Goal: Download file/media

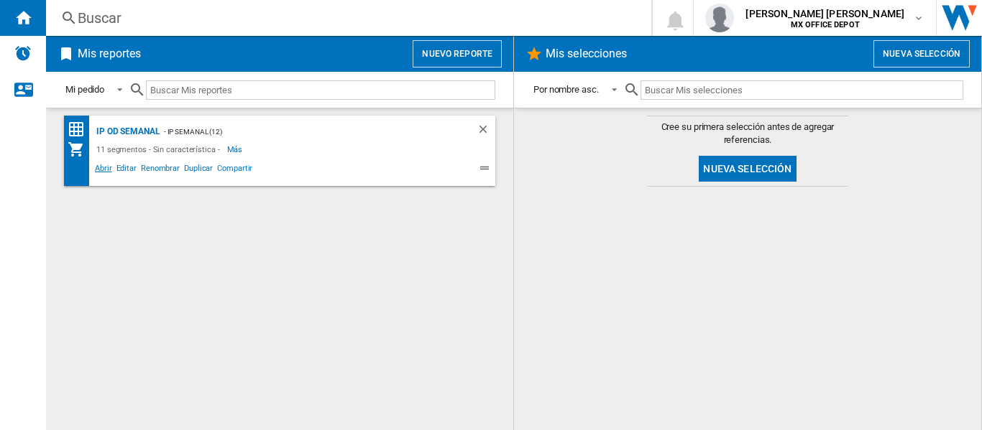
click at [109, 167] on span "Abrir" at bounding box center [104, 170] width 22 height 17
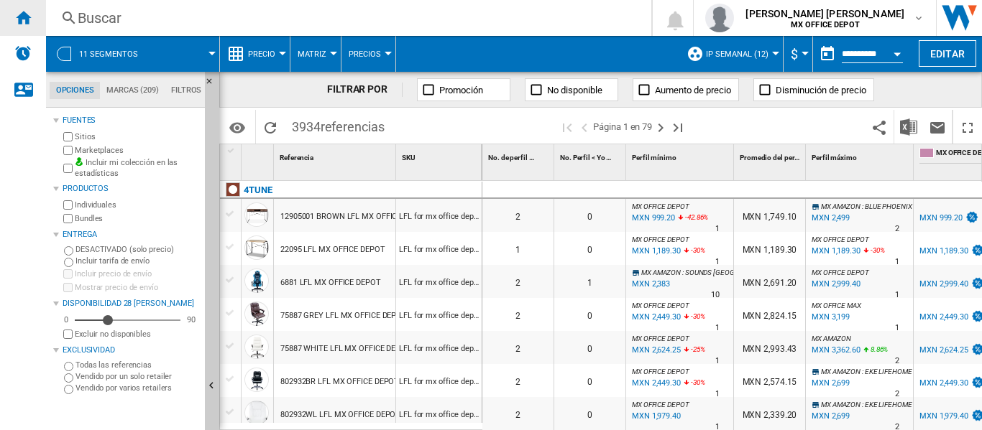
click at [33, 10] on div "Inicio" at bounding box center [23, 18] width 46 height 36
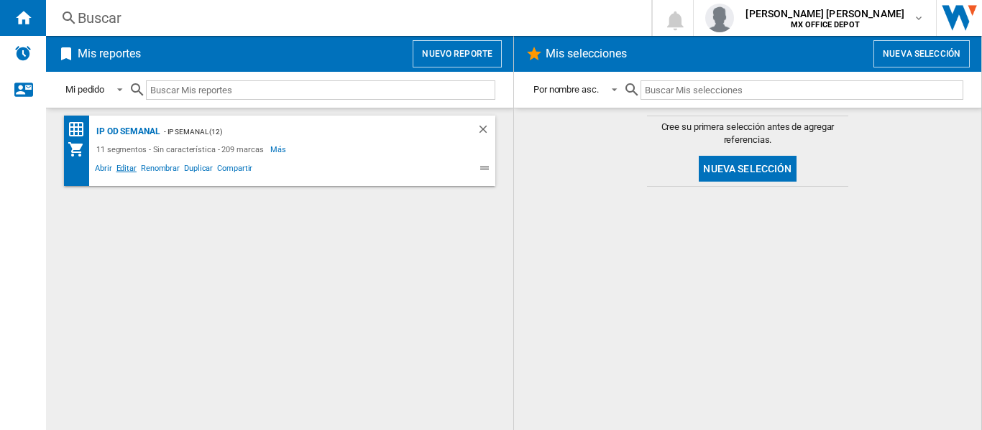
click at [120, 170] on span "Editar" at bounding box center [126, 170] width 24 height 17
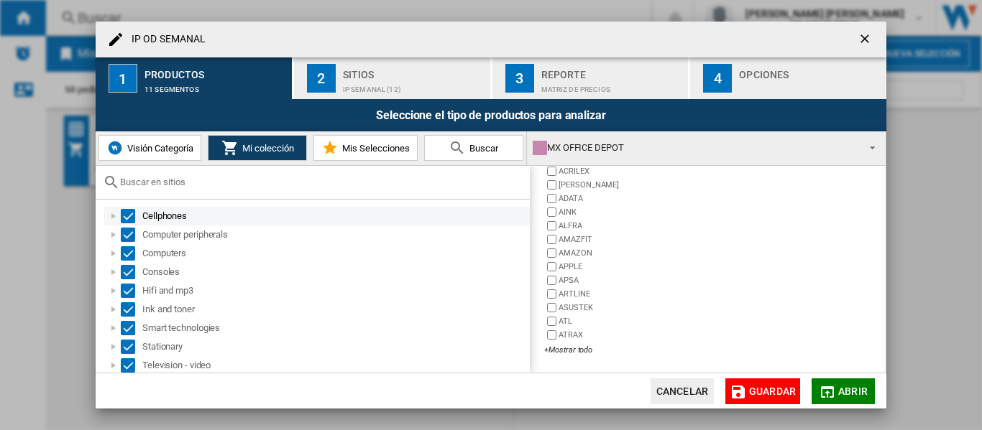
scroll to position [40, 0]
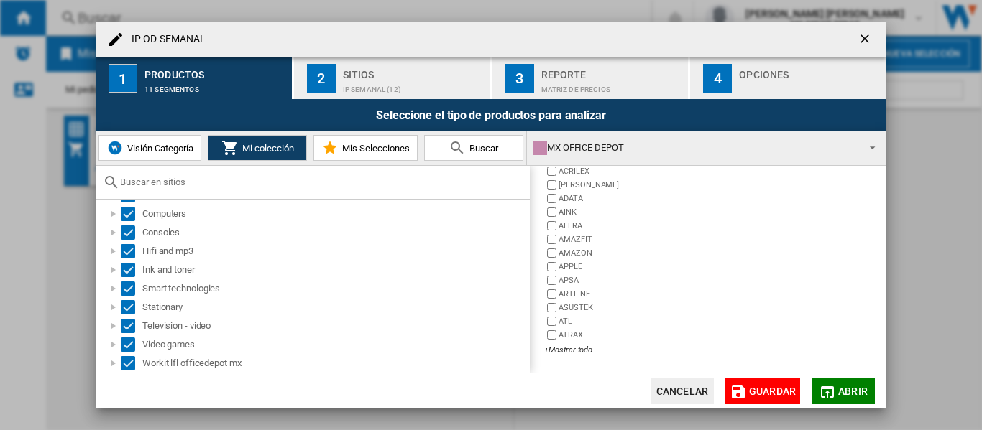
click at [148, 149] on span "Visión Categoría" at bounding box center [159, 148] width 70 height 11
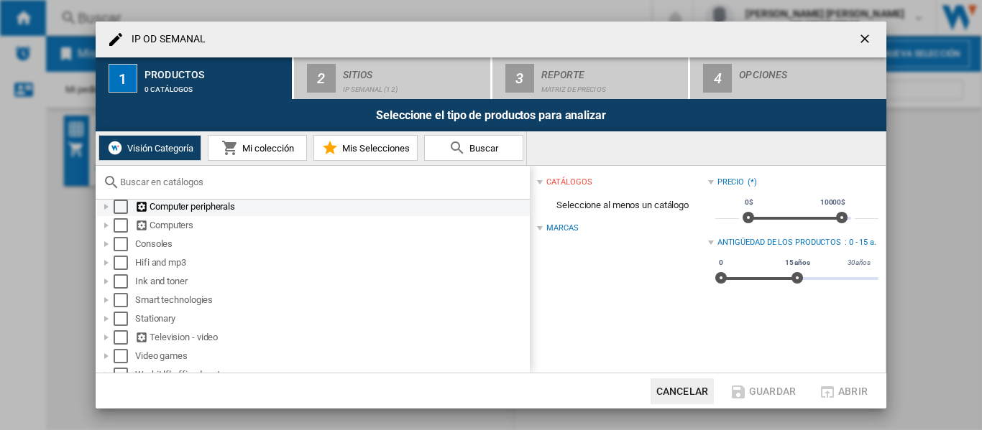
scroll to position [40, 0]
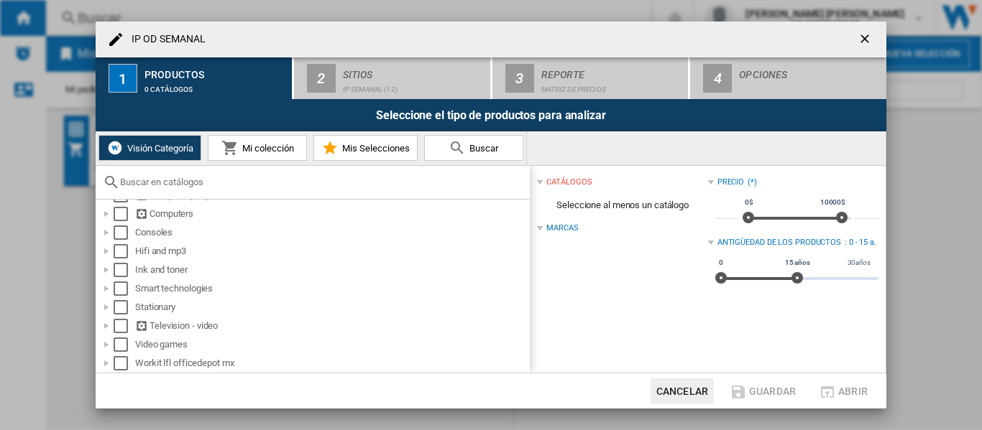
click at [369, 159] on button "Mis Selecciones" at bounding box center [365, 148] width 104 height 26
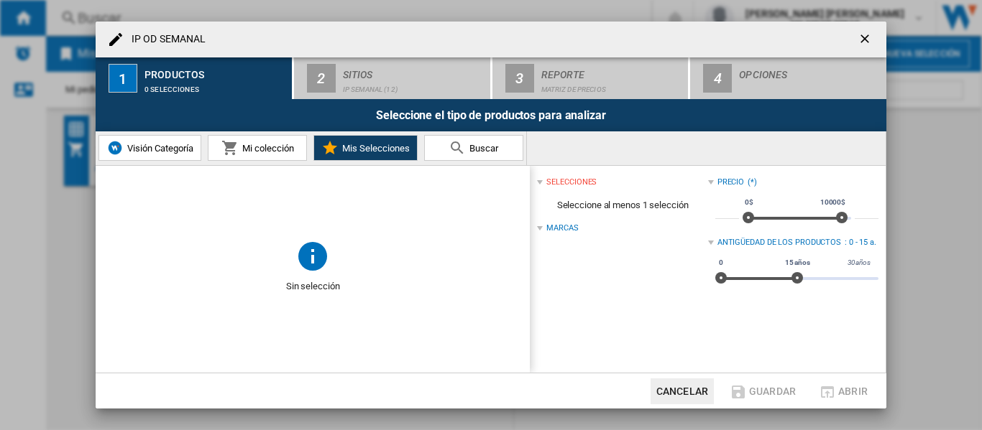
click at [251, 144] on span "Mi colección" at bounding box center [266, 148] width 55 height 11
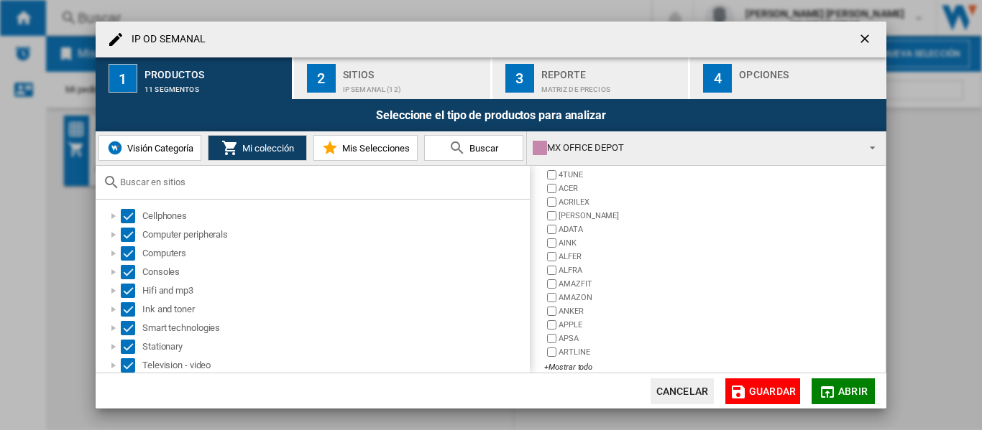
scroll to position [337, 0]
click at [348, 75] on div "Sitios" at bounding box center [414, 70] width 142 height 15
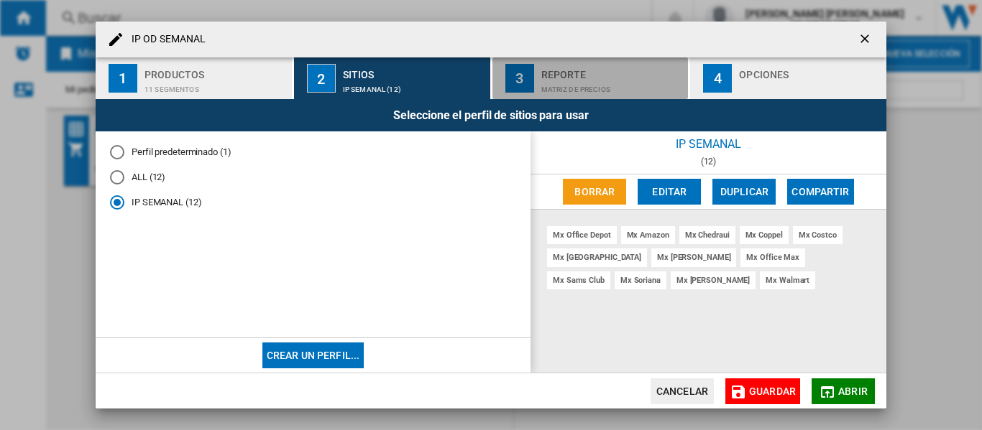
click at [539, 72] on button "3 Reporte Matriz de precios" at bounding box center [591, 78] width 198 height 42
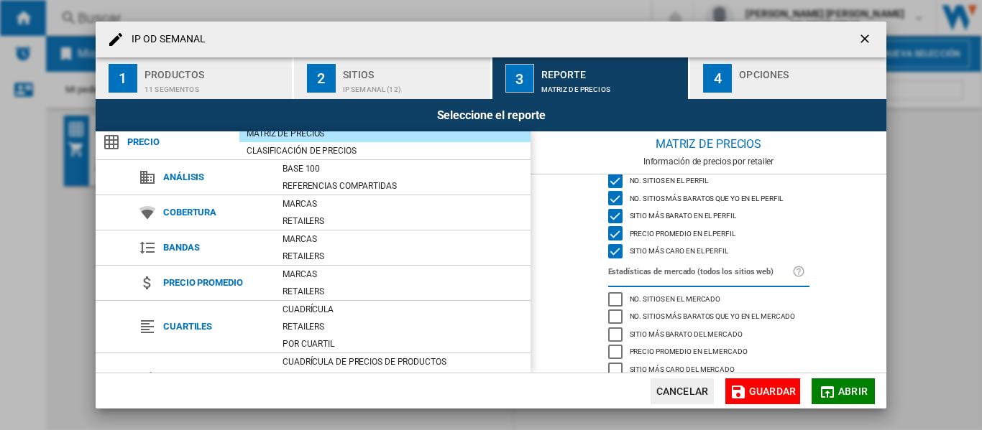
scroll to position [0, 0]
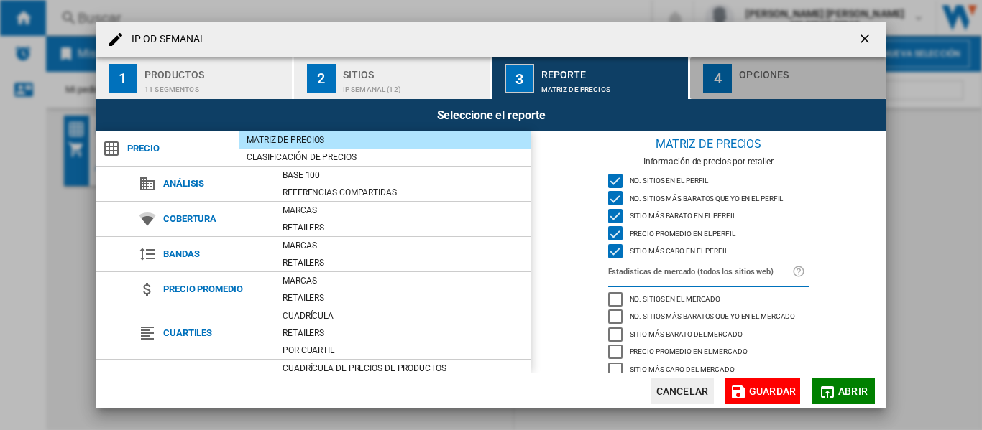
click at [745, 93] on button "4 Opciones" at bounding box center [788, 78] width 196 height 42
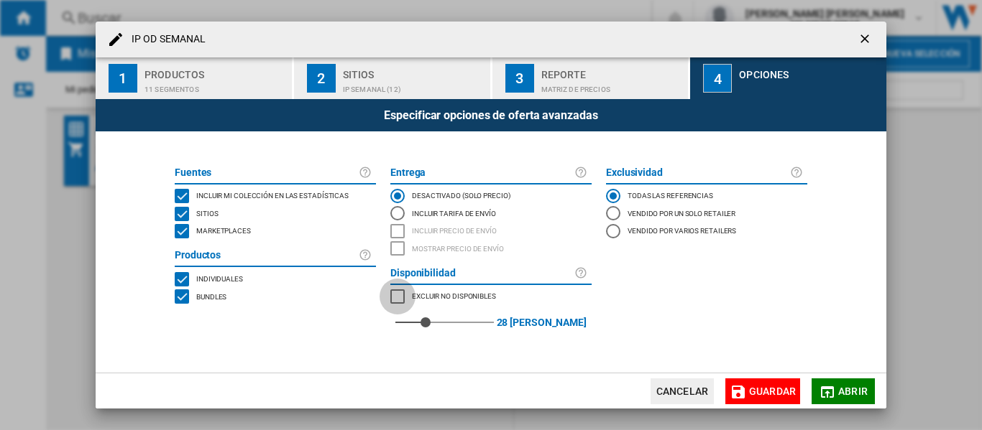
click at [403, 296] on div "MARKETPLACES" at bounding box center [397, 297] width 14 height 14
click at [440, 300] on span "Excluir no disponibles" at bounding box center [454, 295] width 84 height 10
click at [478, 301] on div "Excluir no disponibles" at bounding box center [452, 297] width 88 height 14
click at [239, 235] on span "Marketplaces" at bounding box center [223, 230] width 55 height 10
click at [741, 393] on md-icon "button" at bounding box center [737, 392] width 17 height 17
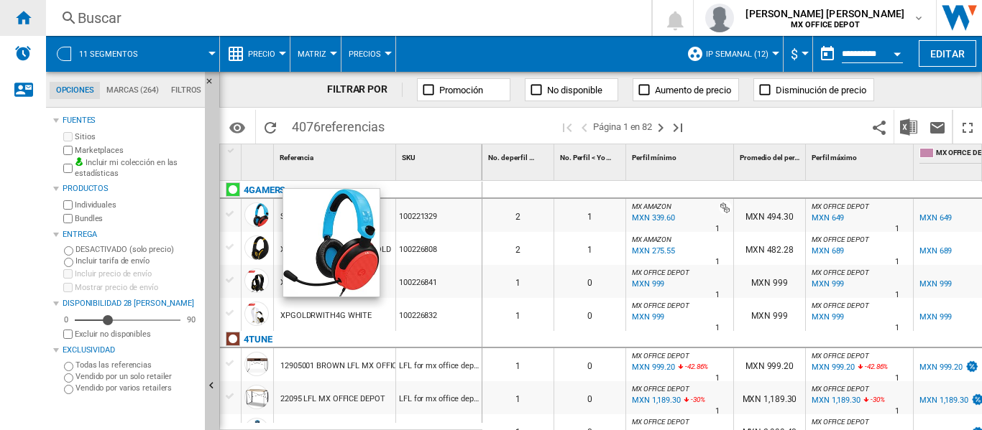
click at [30, 17] on ng-md-icon "Inicio" at bounding box center [22, 17] width 17 height 17
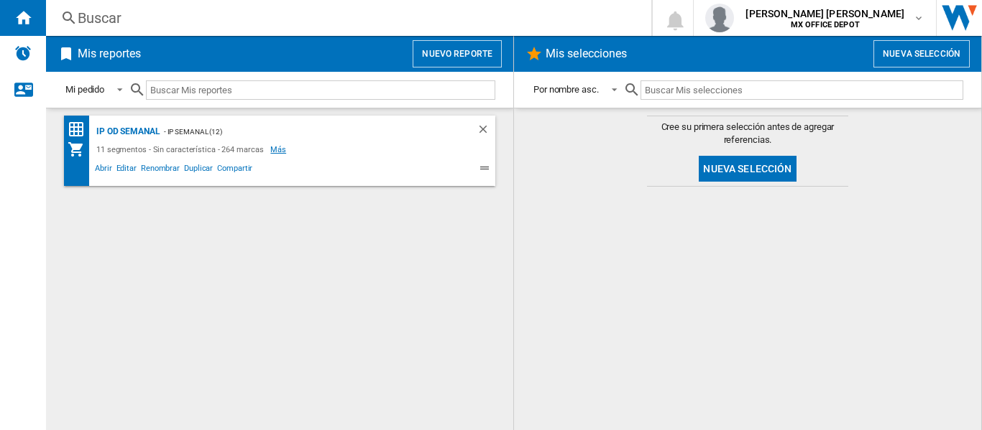
click at [270, 150] on span "Más" at bounding box center [279, 149] width 18 height 17
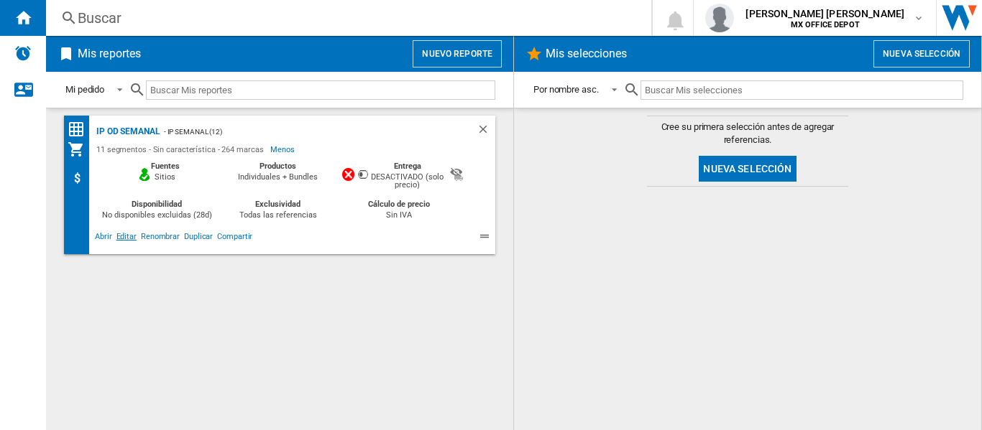
click at [114, 236] on span "Editar" at bounding box center [126, 238] width 24 height 17
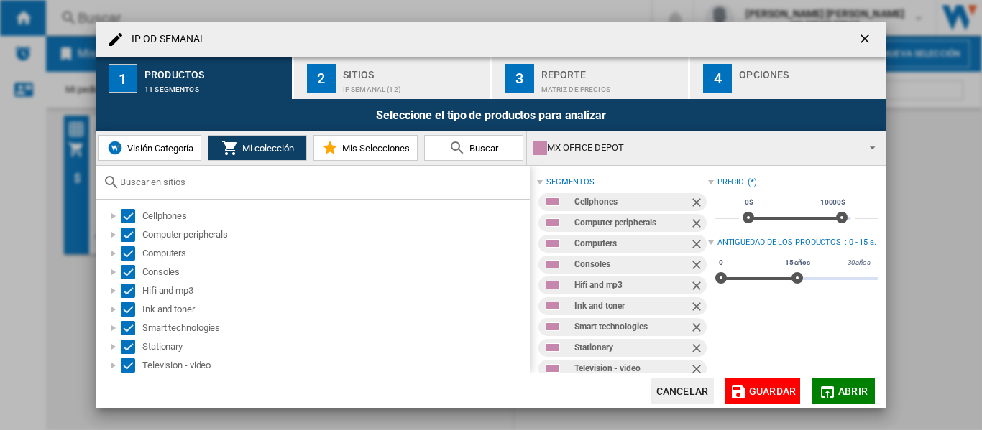
click at [755, 91] on div "IP OD ..." at bounding box center [810, 85] width 142 height 15
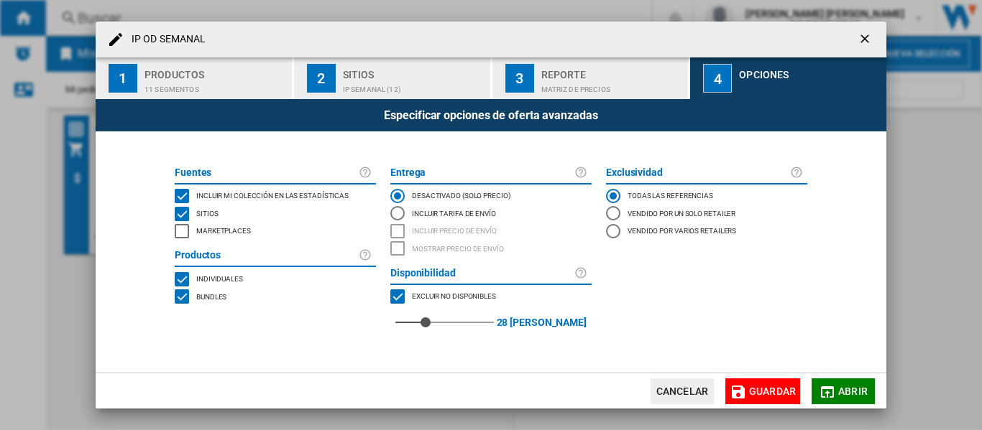
click at [750, 387] on span "Guardar" at bounding box center [772, 391] width 47 height 11
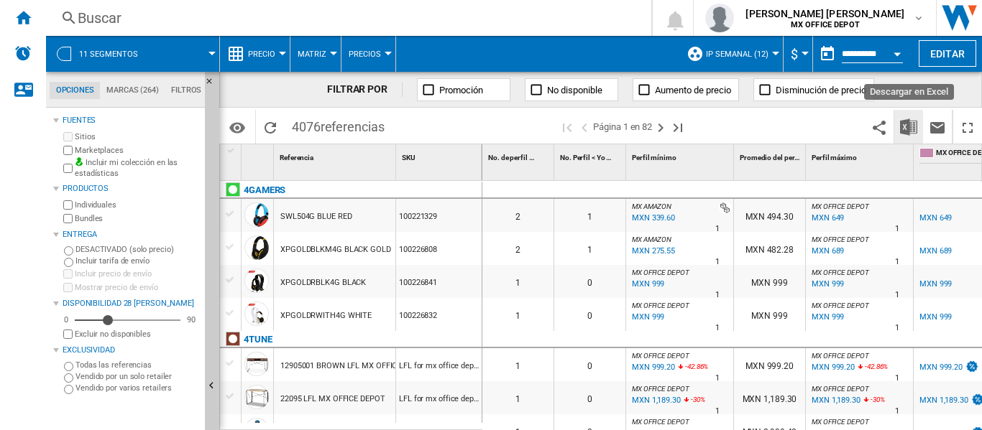
click at [911, 133] on img "Descargar en Excel" at bounding box center [908, 127] width 17 height 17
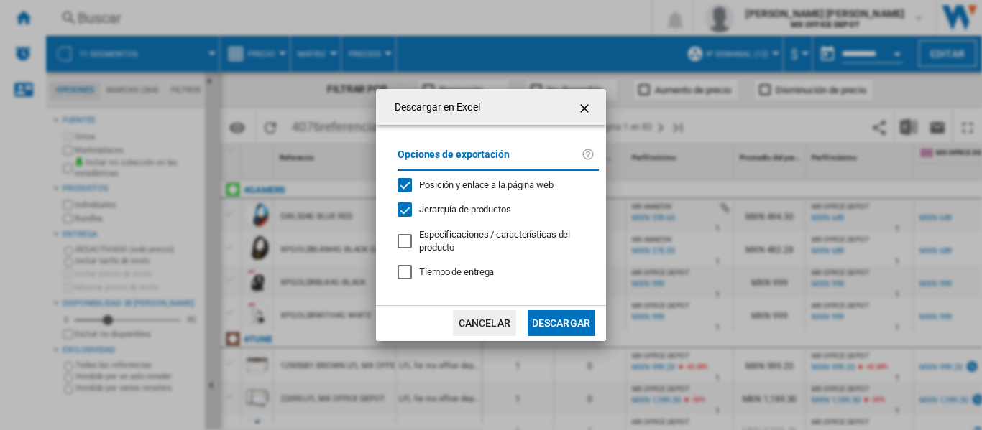
click at [501, 214] on span "Jerarquía de productos" at bounding box center [465, 209] width 92 height 11
click at [548, 318] on button "Descargar" at bounding box center [560, 323] width 67 height 26
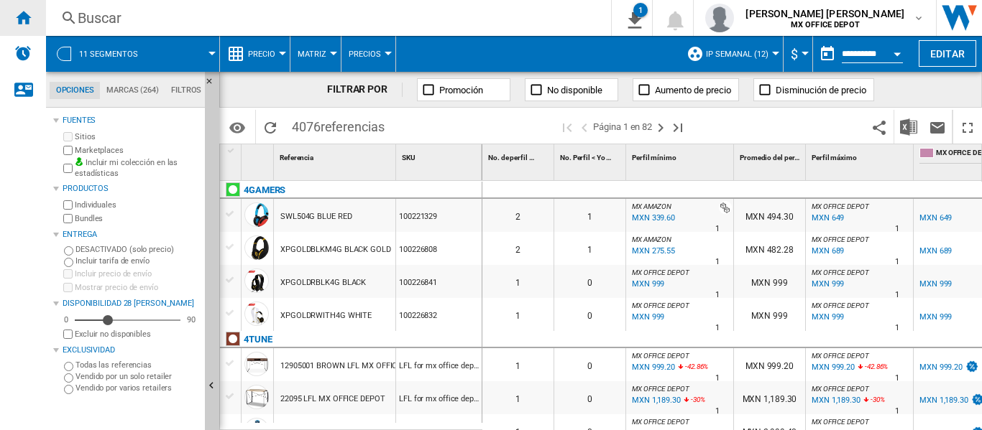
click at [37, 21] on div "Inicio" at bounding box center [23, 18] width 46 height 36
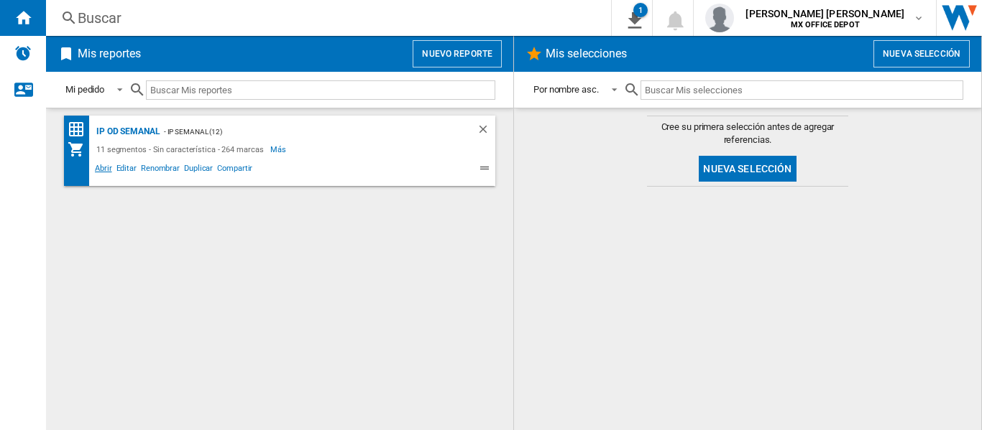
click at [103, 165] on span "Abrir" at bounding box center [104, 170] width 22 height 17
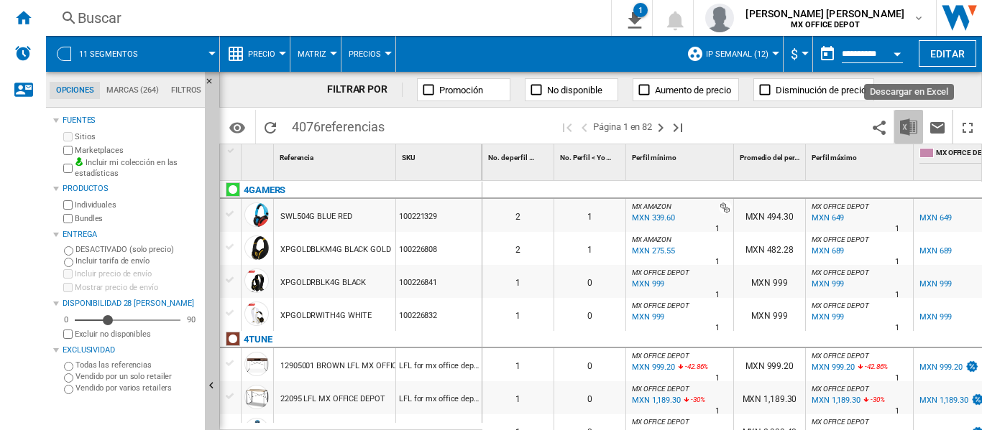
click at [895, 114] on button "Descargar en Excel" at bounding box center [908, 127] width 29 height 34
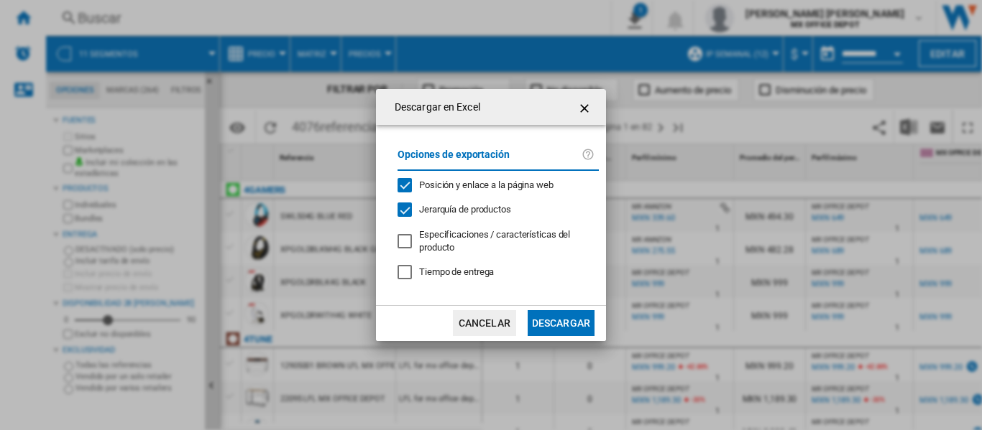
click at [507, 208] on span "Jerarquía de productos" at bounding box center [465, 209] width 92 height 11
click at [565, 313] on button "Descargar" at bounding box center [560, 323] width 67 height 26
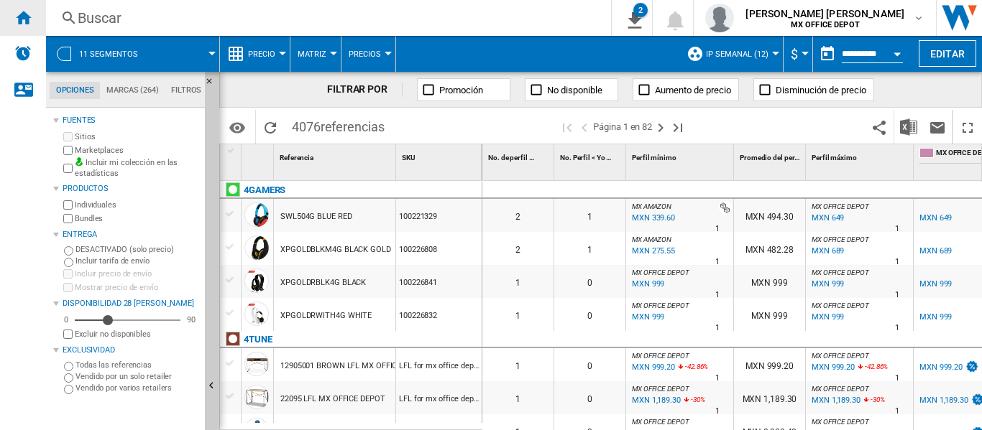
click at [32, 22] on div "Inicio" at bounding box center [23, 18] width 46 height 36
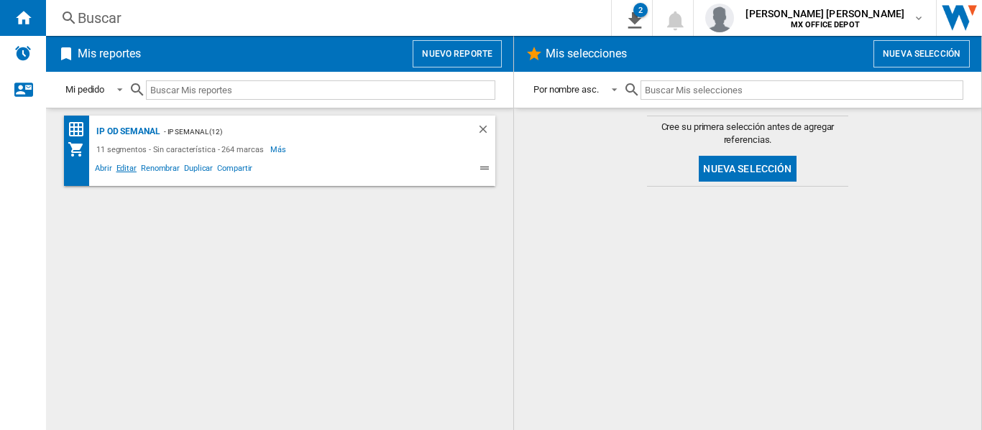
click at [129, 169] on span "Editar" at bounding box center [126, 170] width 24 height 17
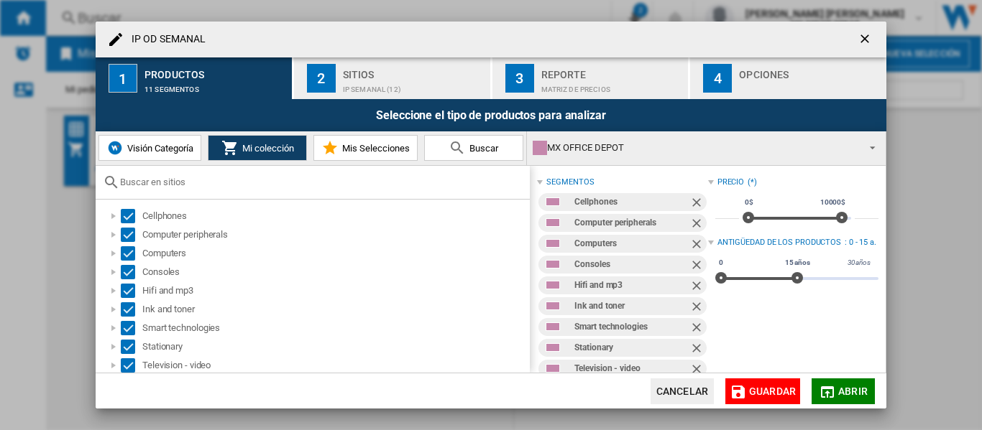
click at [734, 97] on button "4 Opciones" at bounding box center [788, 78] width 196 height 42
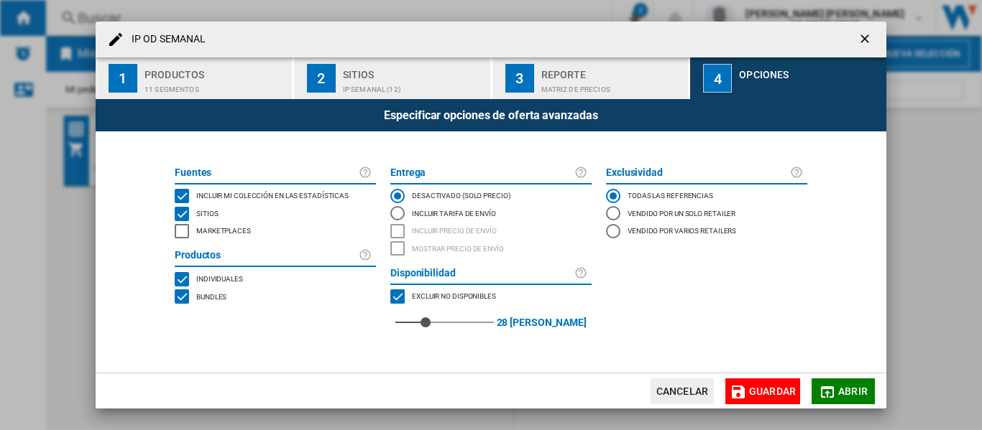
click at [212, 229] on span "Marketplaces" at bounding box center [223, 230] width 55 height 10
click at [754, 381] on button "Guardar" at bounding box center [762, 392] width 75 height 26
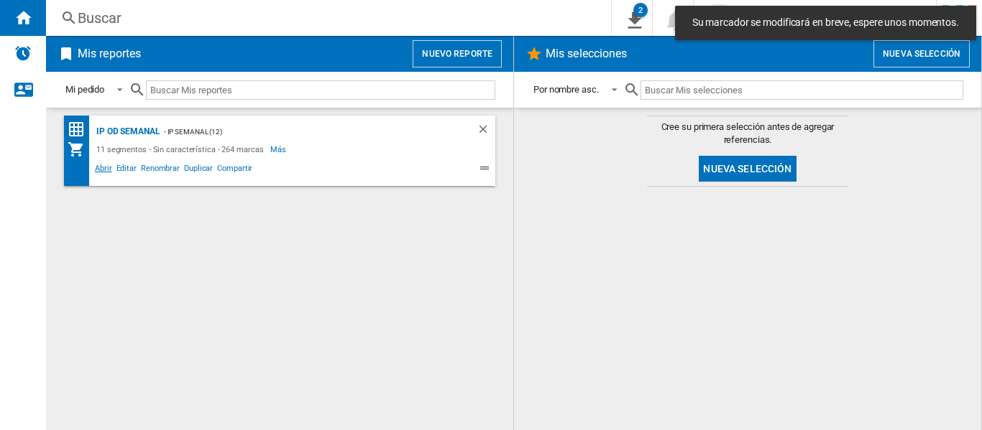
click at [99, 162] on span "Abrir" at bounding box center [104, 170] width 22 height 17
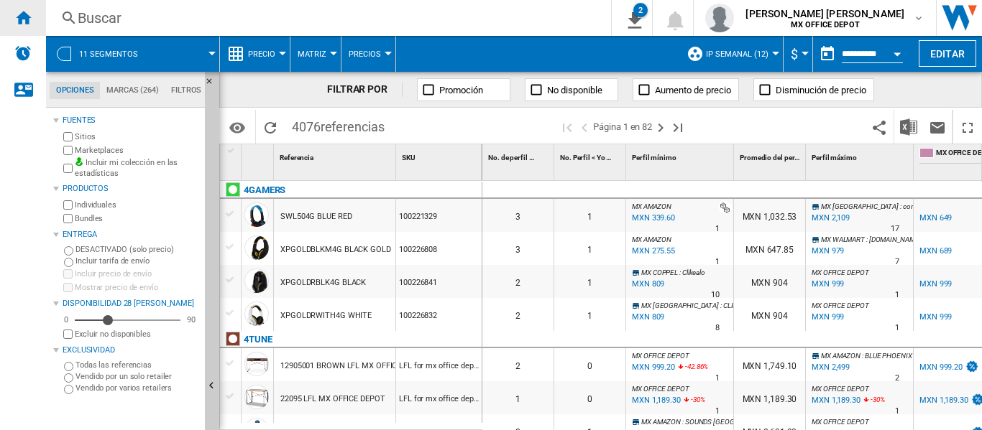
drag, startPoint x: 28, startPoint y: 29, endPoint x: 17, endPoint y: 32, distance: 11.9
click at [27, 29] on div "Inicio" at bounding box center [23, 18] width 46 height 36
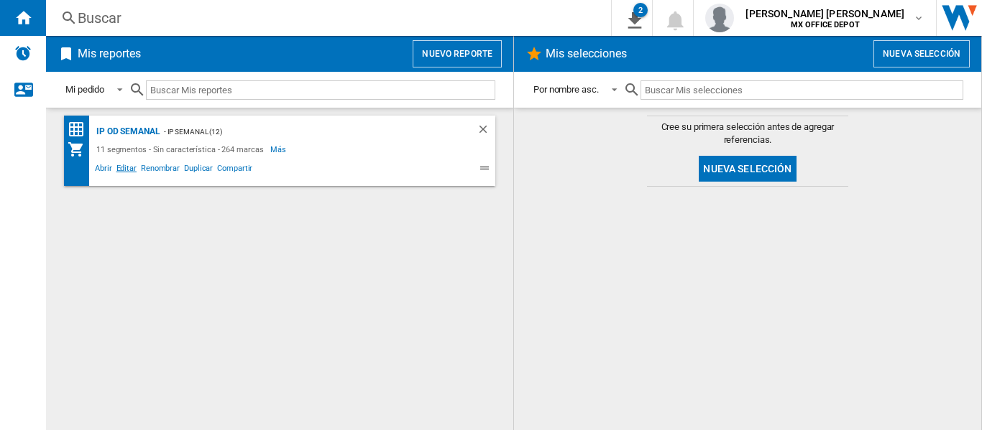
click at [132, 170] on span "Editar" at bounding box center [126, 170] width 24 height 17
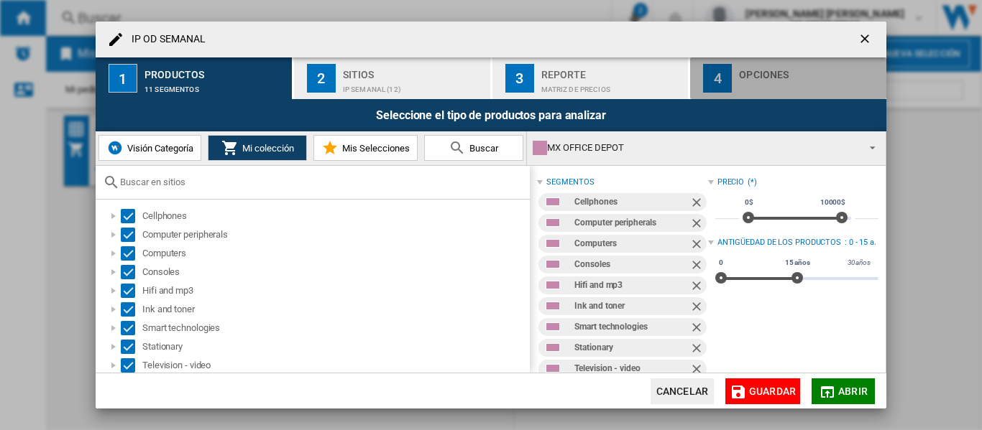
click at [743, 94] on button "4 Opciones" at bounding box center [788, 78] width 196 height 42
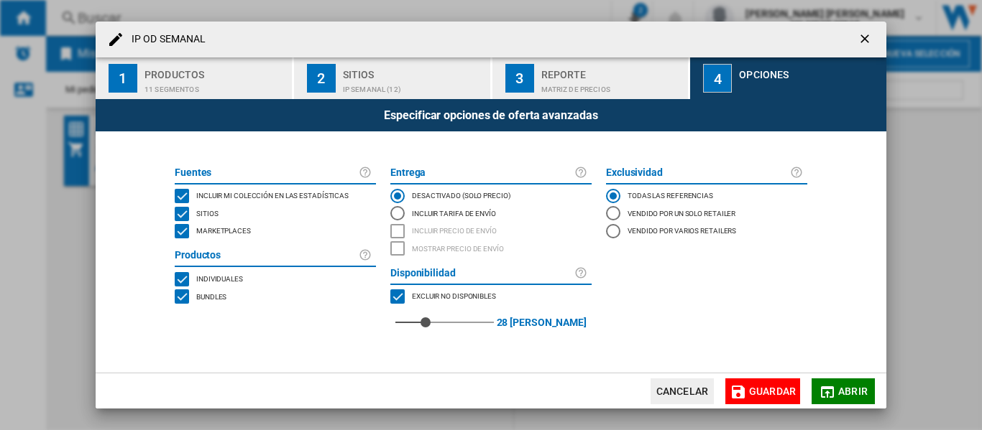
click at [841, 386] on span "Abrir" at bounding box center [852, 391] width 29 height 11
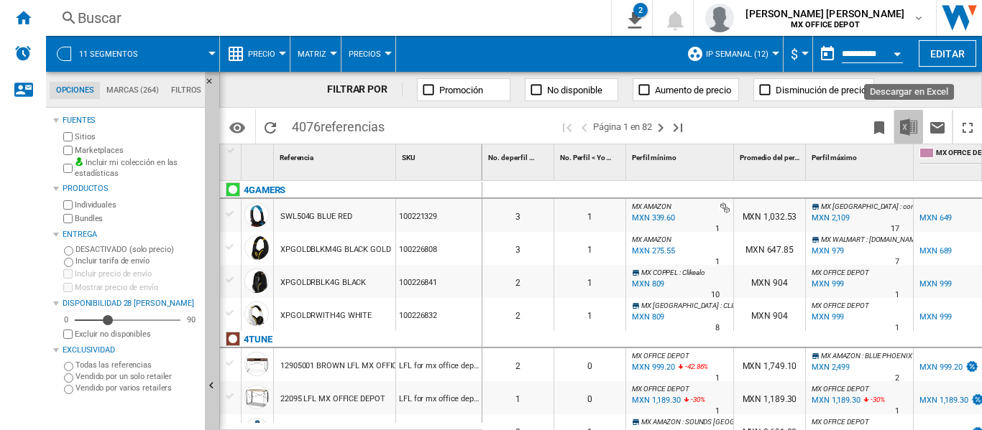
click at [914, 129] on img "Descargar en Excel" at bounding box center [908, 127] width 17 height 17
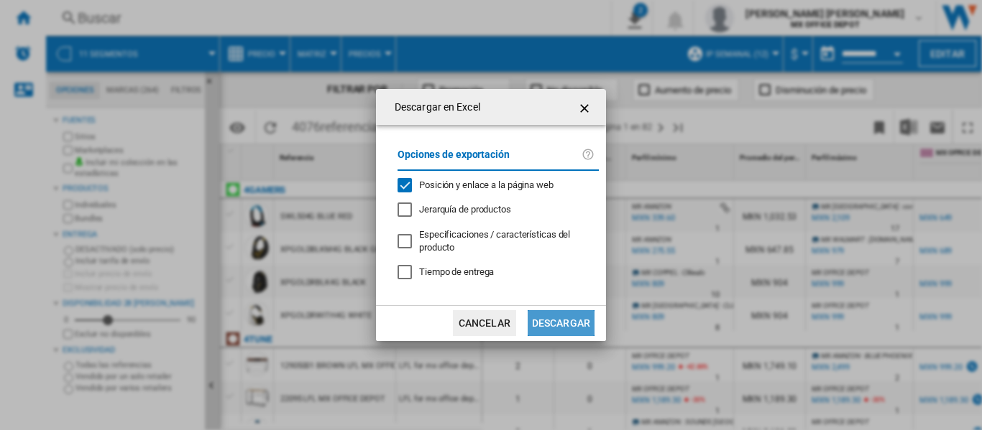
click at [530, 321] on button "Descargar" at bounding box center [560, 323] width 67 height 26
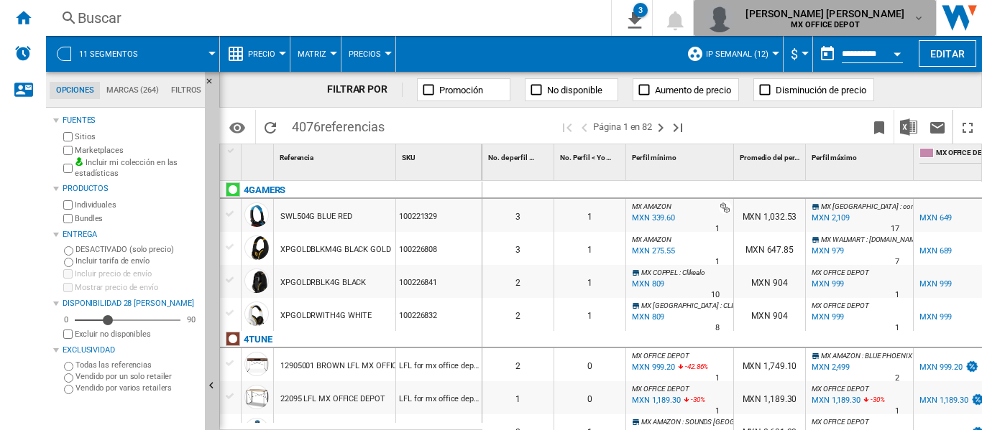
click at [857, 27] on b "MX OFFICE DEPOT" at bounding box center [824, 24] width 69 height 9
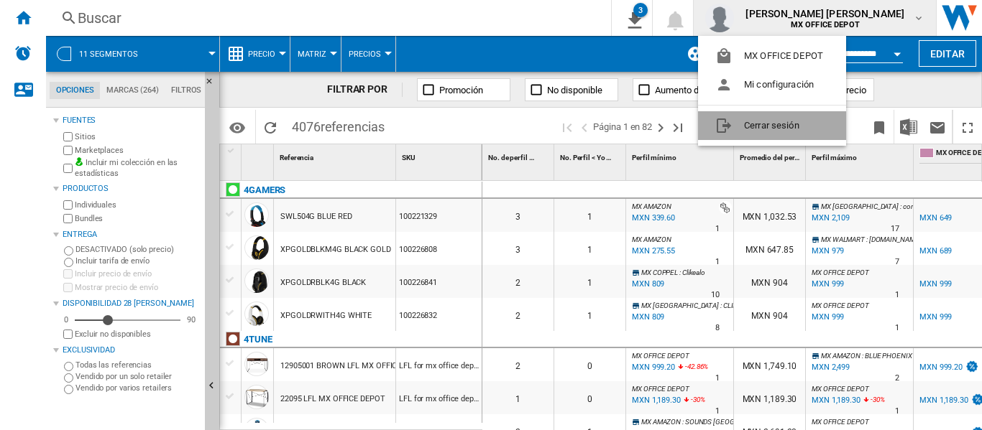
click at [803, 129] on button "Cerrar sesión" at bounding box center [772, 125] width 148 height 29
